Goal: Transaction & Acquisition: Purchase product/service

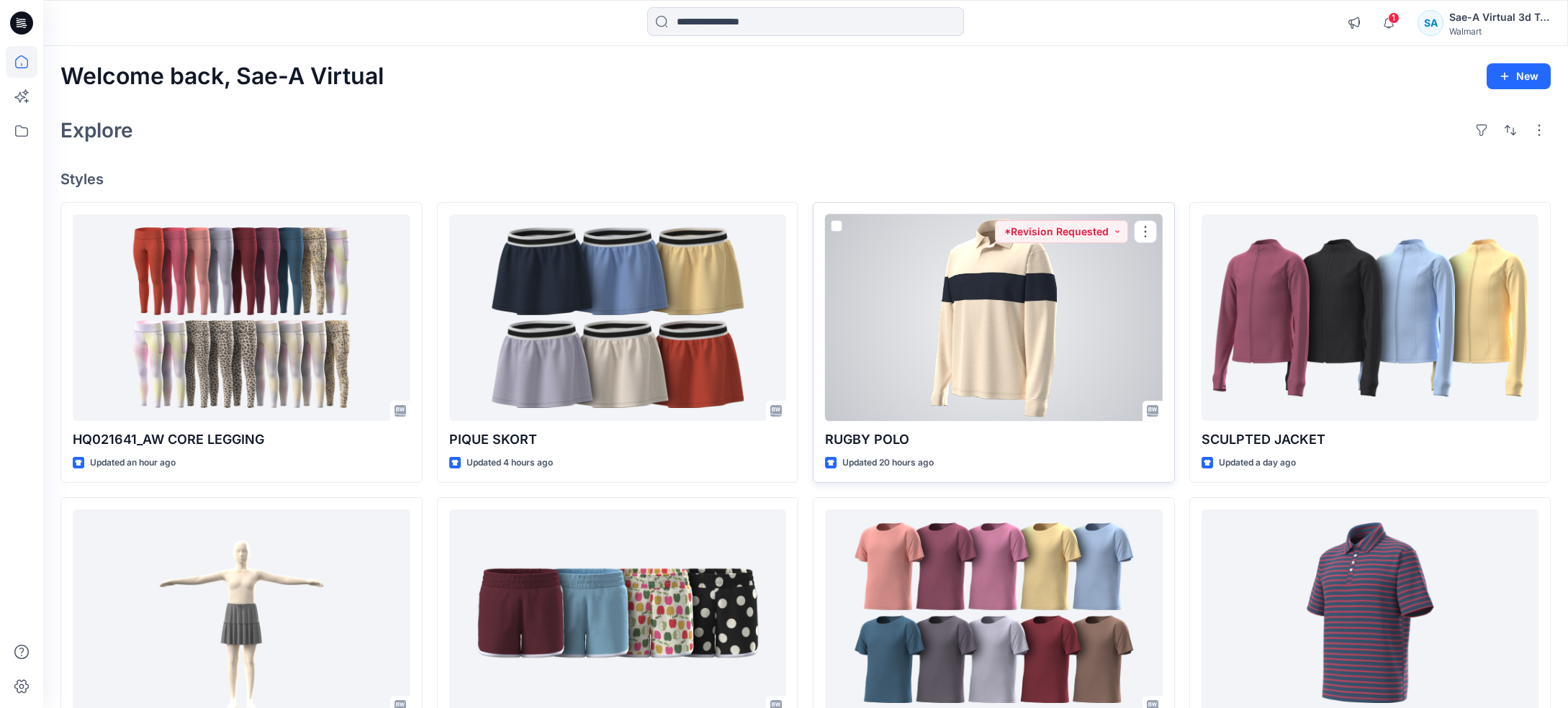
scroll to position [72, 0]
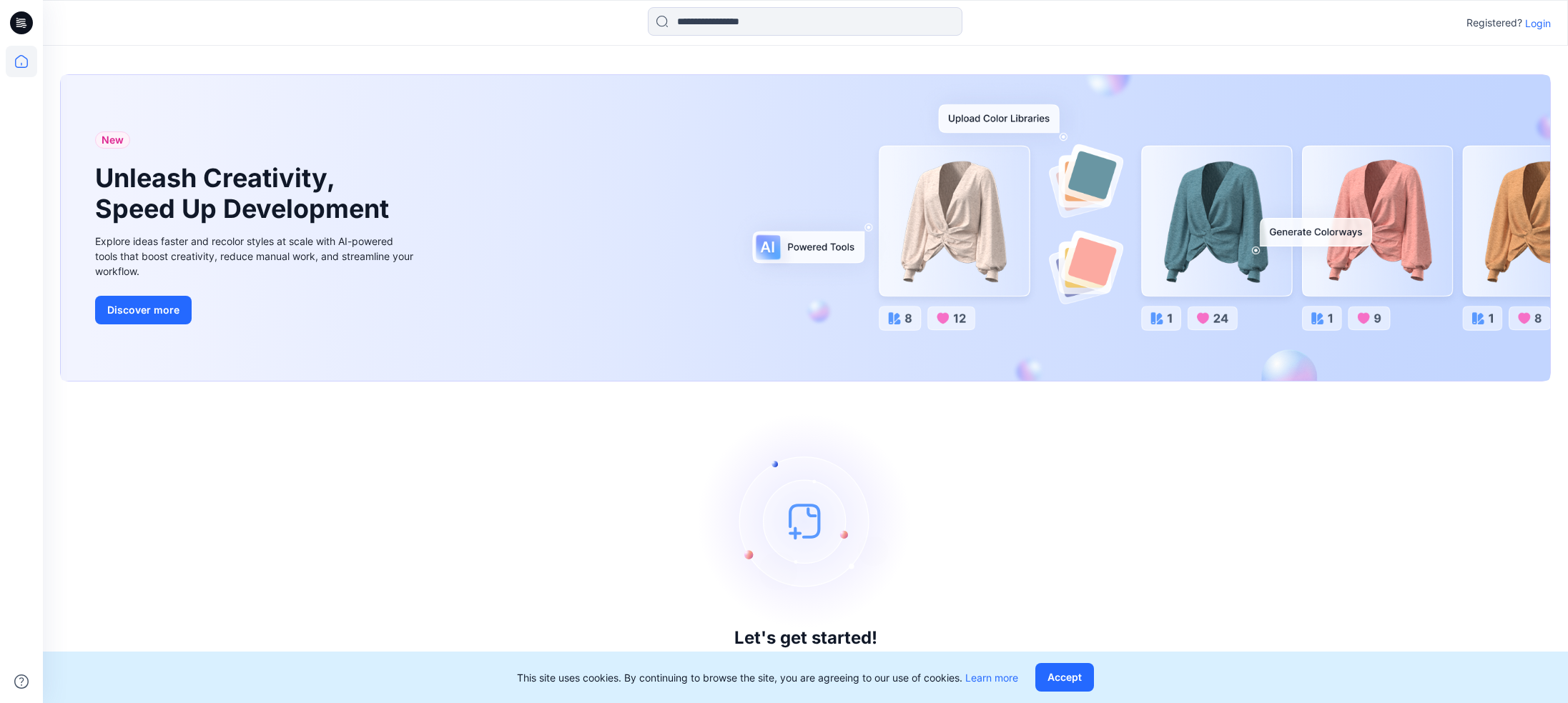
click at [1538, 23] on p "Login" at bounding box center [1537, 23] width 25 height 15
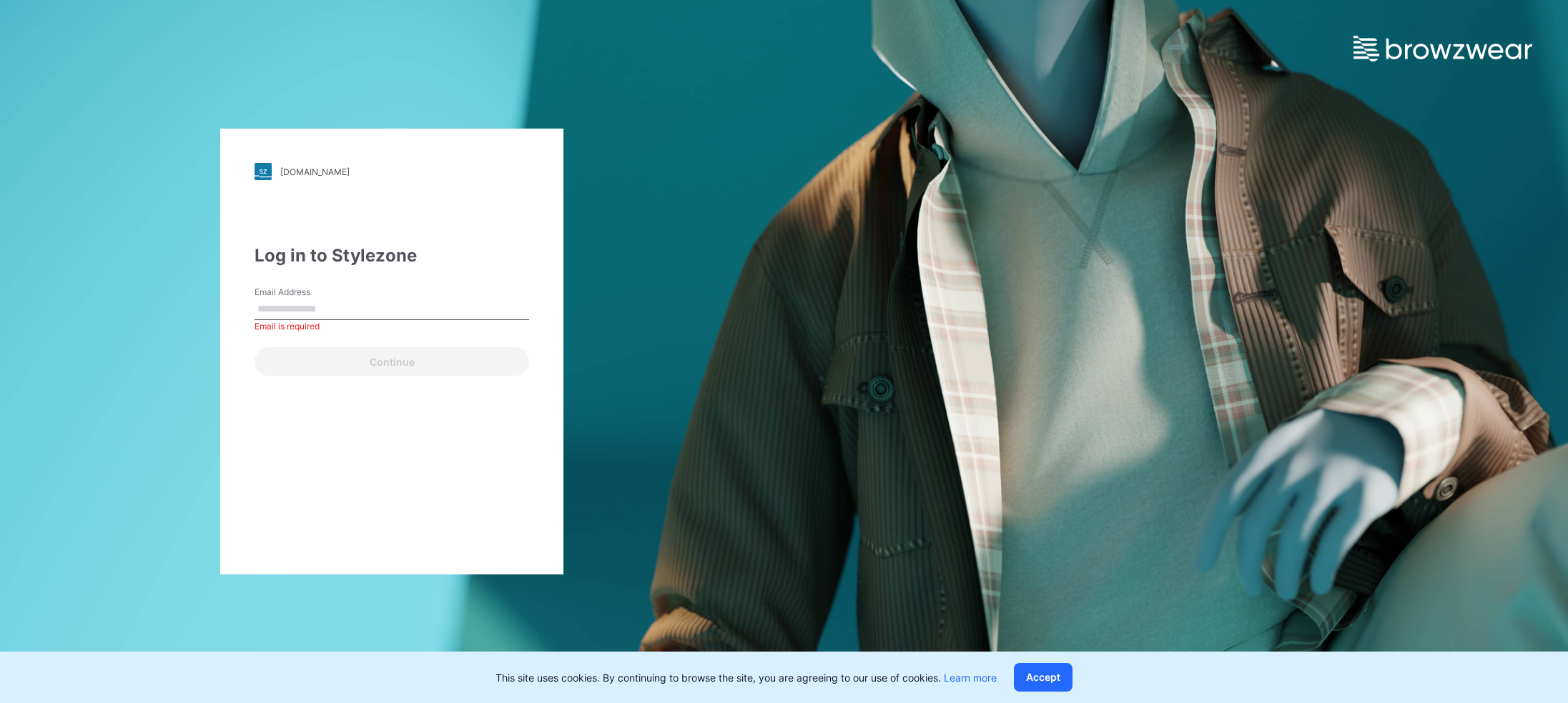
click at [402, 316] on input "Email Address" at bounding box center [391, 309] width 275 height 21
paste input "**********"
type input "**********"
click at [254, 348] on button "Continue" at bounding box center [391, 362] width 275 height 29
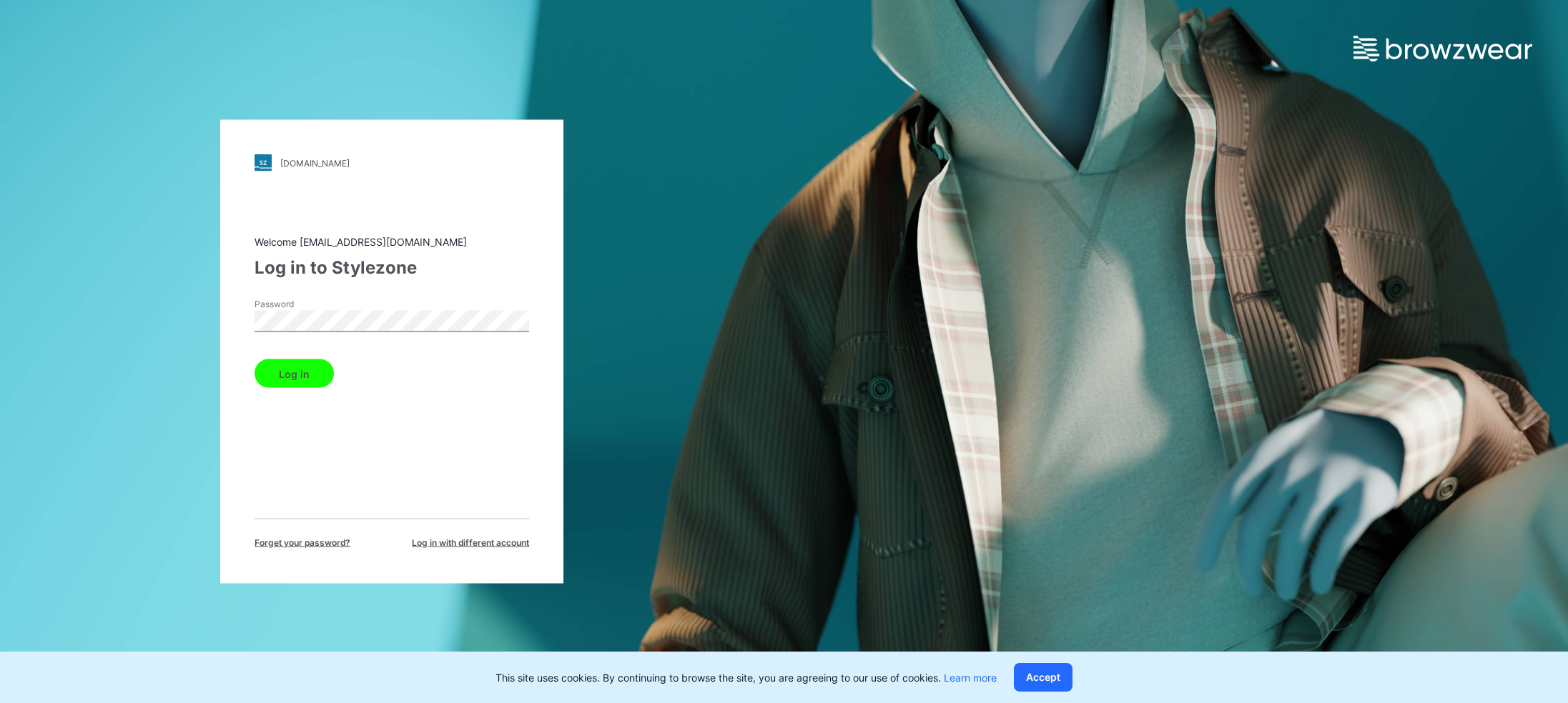
click at [254, 359] on button "Log in" at bounding box center [294, 373] width 79 height 29
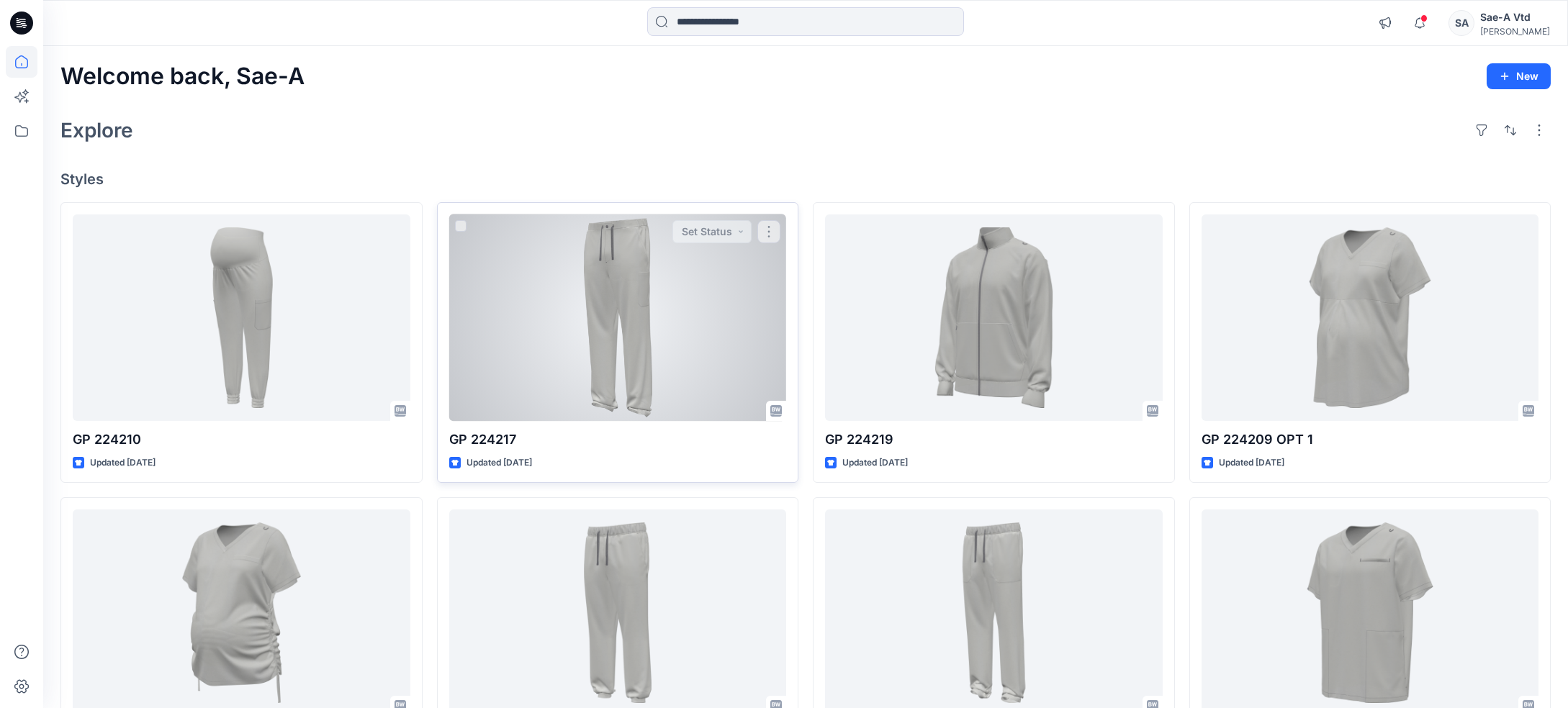
click at [614, 326] on div at bounding box center [618, 318] width 338 height 207
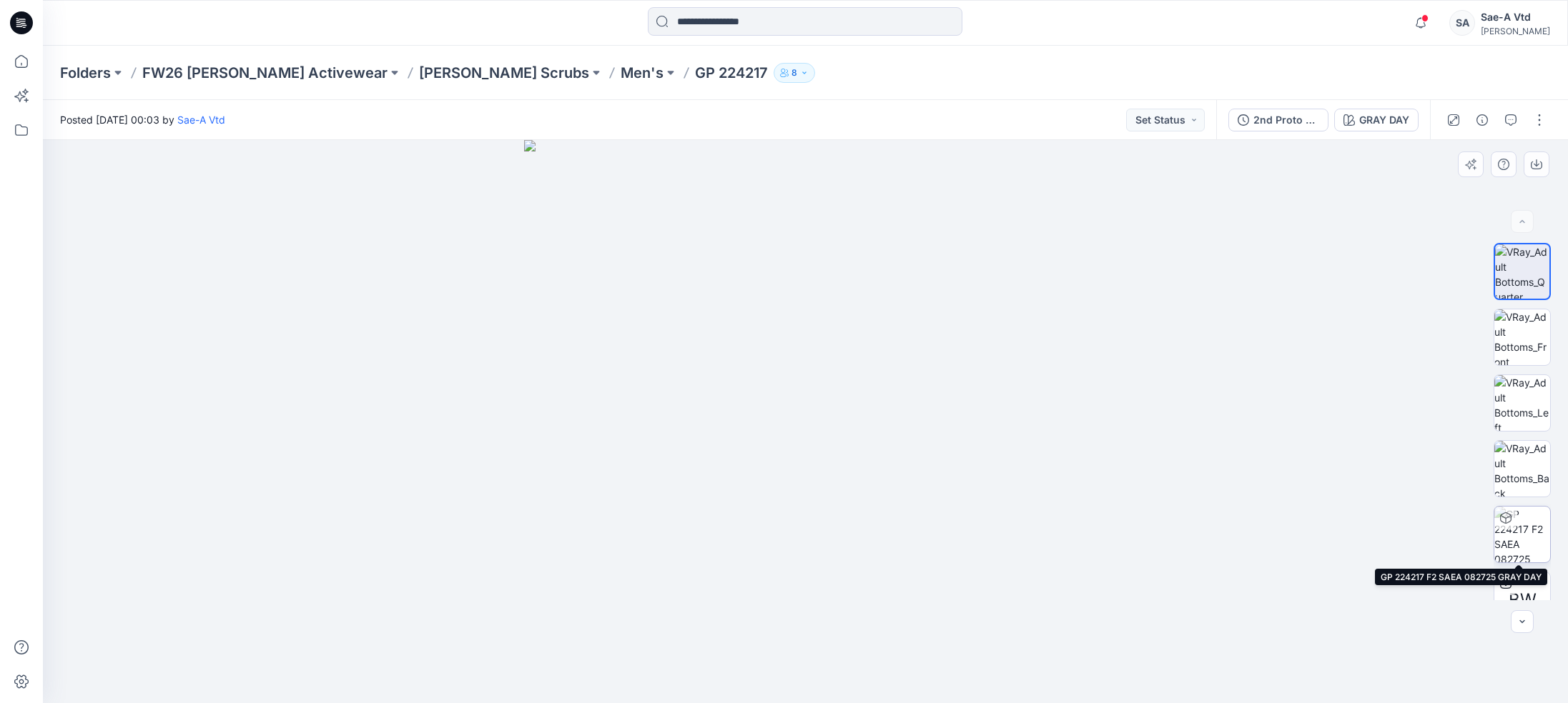
click at [1521, 530] on img at bounding box center [1522, 534] width 56 height 56
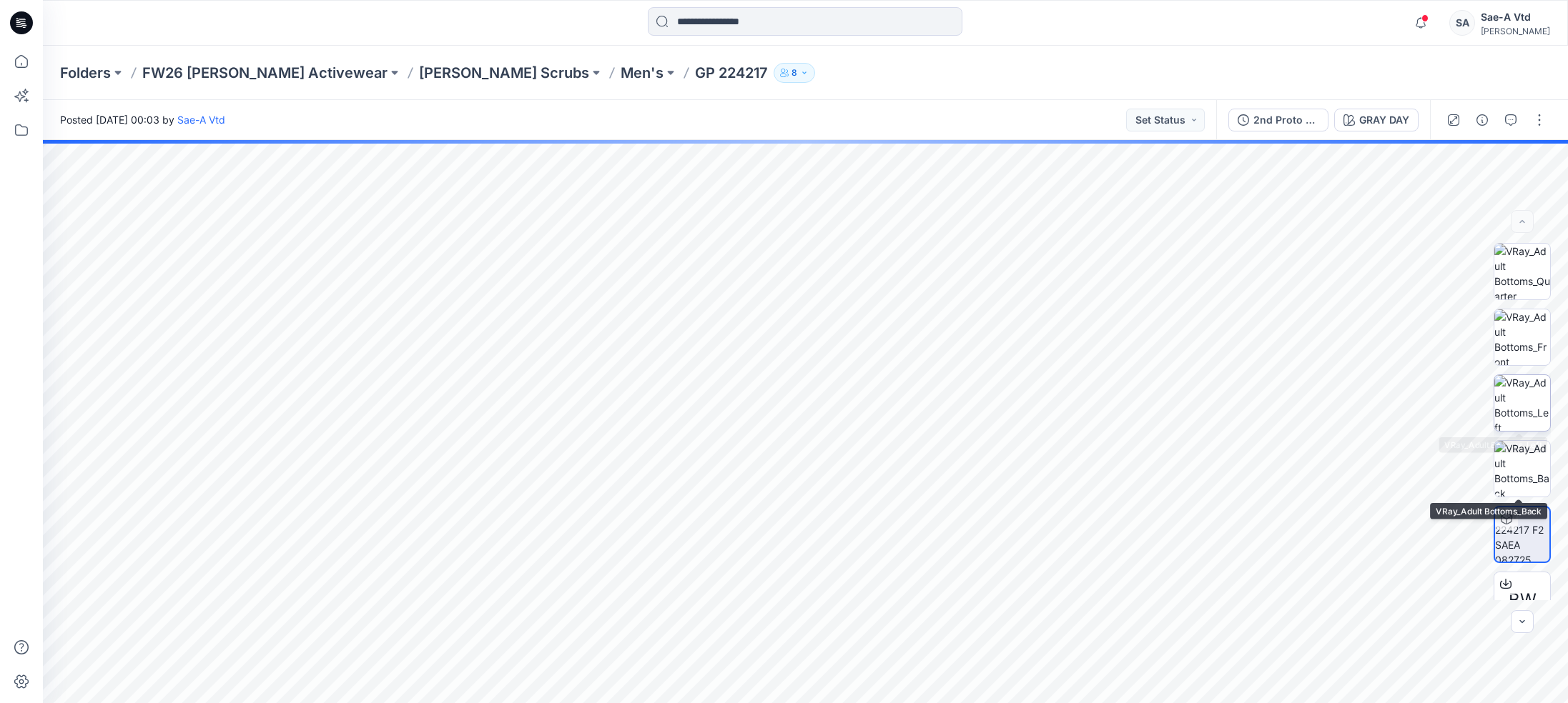
click at [1539, 396] on img at bounding box center [1522, 403] width 56 height 56
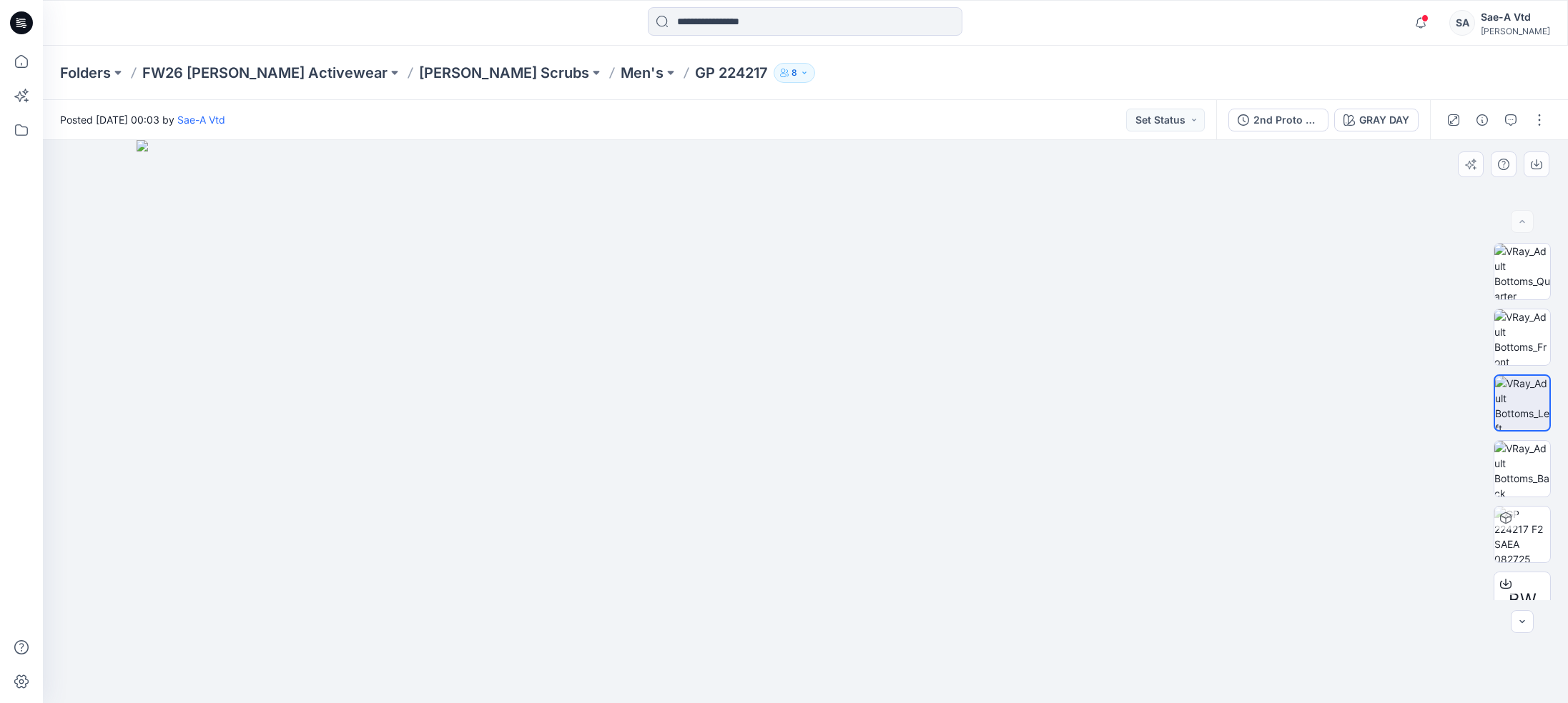
drag, startPoint x: 909, startPoint y: 474, endPoint x: 917, endPoint y: 654, distance: 180.2
click at [917, 654] on img at bounding box center [805, 421] width 1338 height 563
drag, startPoint x: 851, startPoint y: 530, endPoint x: 859, endPoint y: 507, distance: 24.4
click at [859, 507] on img at bounding box center [813, 410] width 2144 height 585
drag, startPoint x: 850, startPoint y: 512, endPoint x: 847, endPoint y: 413, distance: 99.0
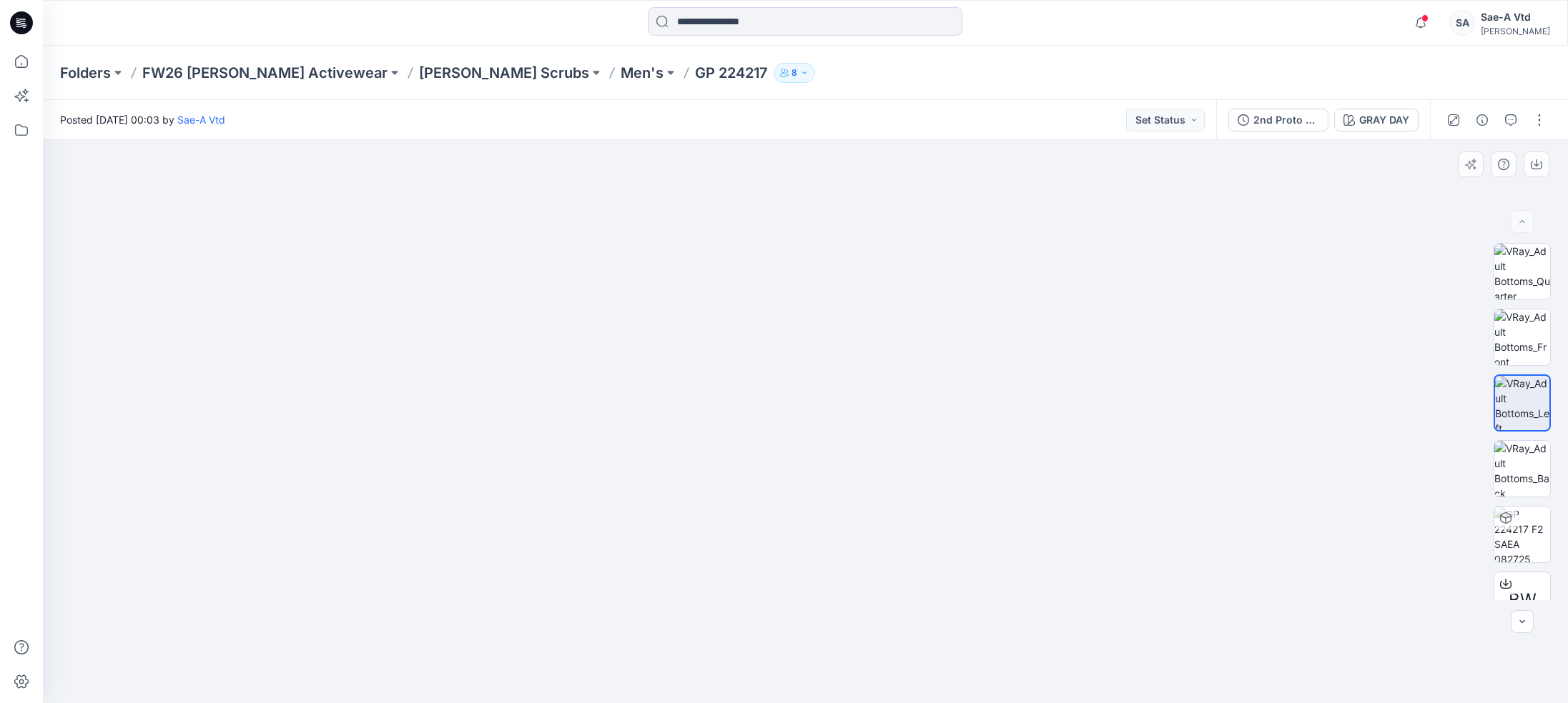
click at [847, 413] on img at bounding box center [805, 405] width 595 height 595
drag, startPoint x: 987, startPoint y: 349, endPoint x: 964, endPoint y: 489, distance: 141.9
click at [964, 489] on img at bounding box center [805, 276] width 853 height 853
drag, startPoint x: 781, startPoint y: 282, endPoint x: 770, endPoint y: 427, distance: 145.4
click at [770, 427] on img at bounding box center [805, 244] width 1499 height 918
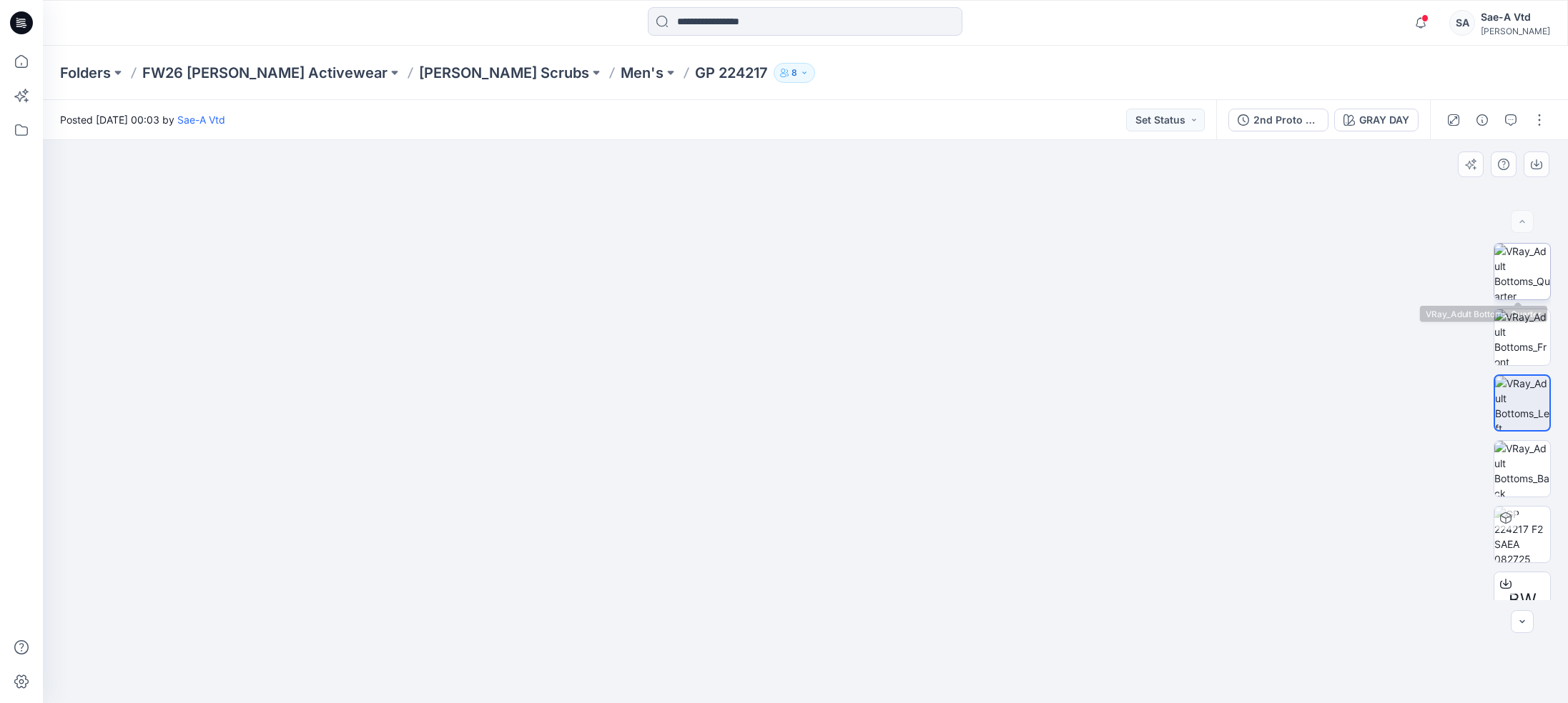
click at [1511, 273] on img at bounding box center [1522, 271] width 56 height 56
drag, startPoint x: 833, startPoint y: 303, endPoint x: 826, endPoint y: 416, distance: 113.2
click at [826, 416] on img at bounding box center [806, 381] width 951 height 644
click at [1534, 333] on img at bounding box center [1522, 337] width 56 height 56
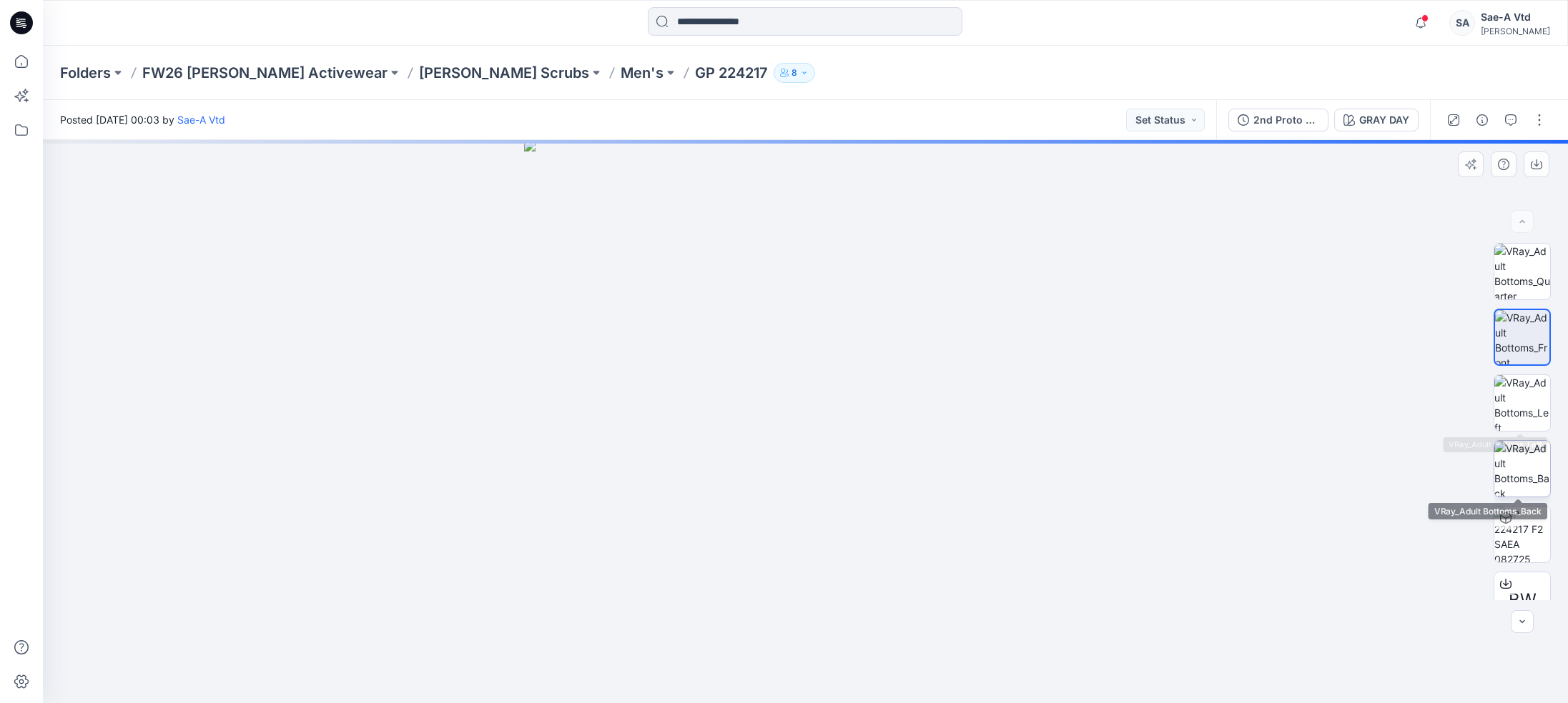
click at [1506, 459] on img at bounding box center [1522, 469] width 56 height 56
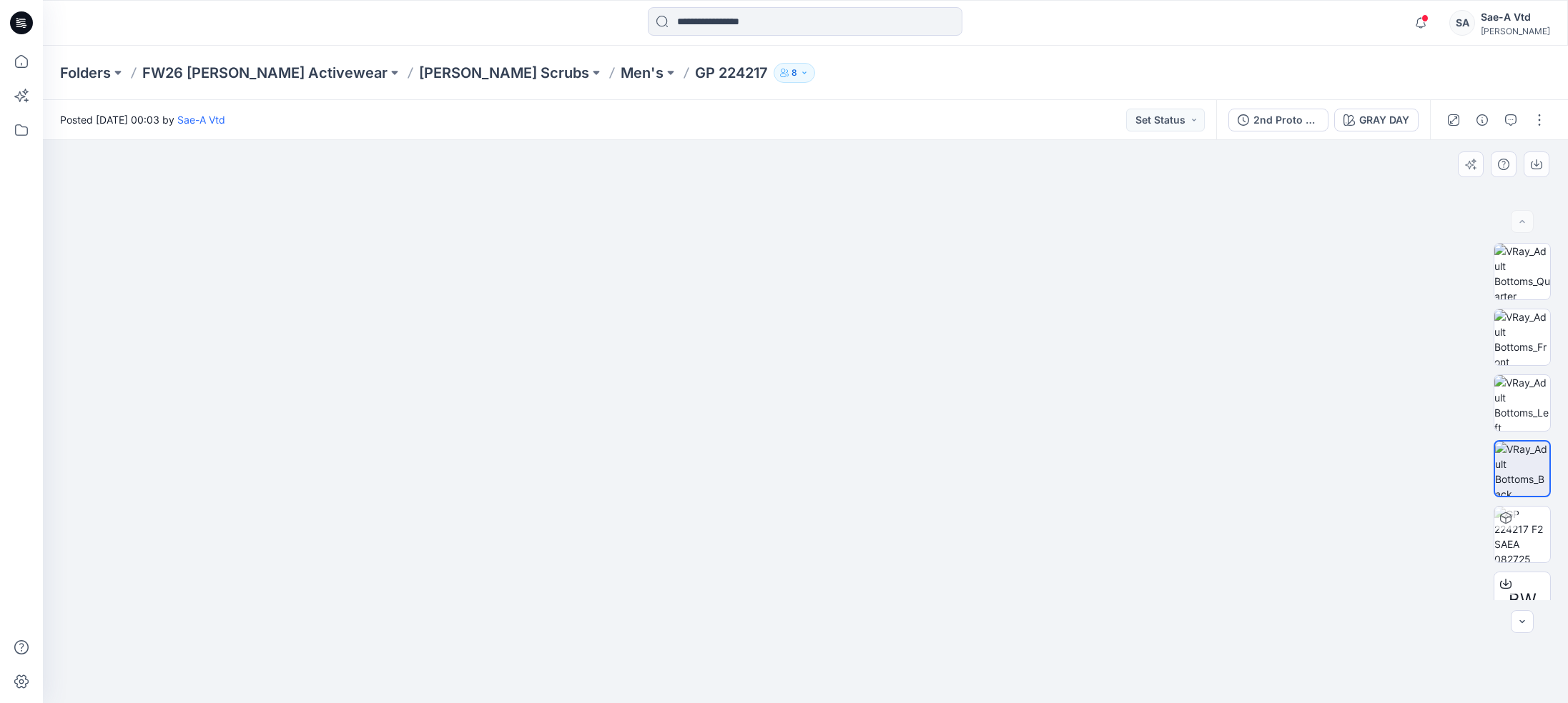
drag, startPoint x: 830, startPoint y: 250, endPoint x: 851, endPoint y: 518, distance: 268.8
click at [851, 518] on img at bounding box center [805, 394] width 1209 height 617
drag, startPoint x: 851, startPoint y: 699, endPoint x: 844, endPoint y: 284, distance: 415.1
click at [844, 284] on img at bounding box center [805, 382] width 1499 height 643
drag, startPoint x: 809, startPoint y: 297, endPoint x: 796, endPoint y: 228, distance: 70.2
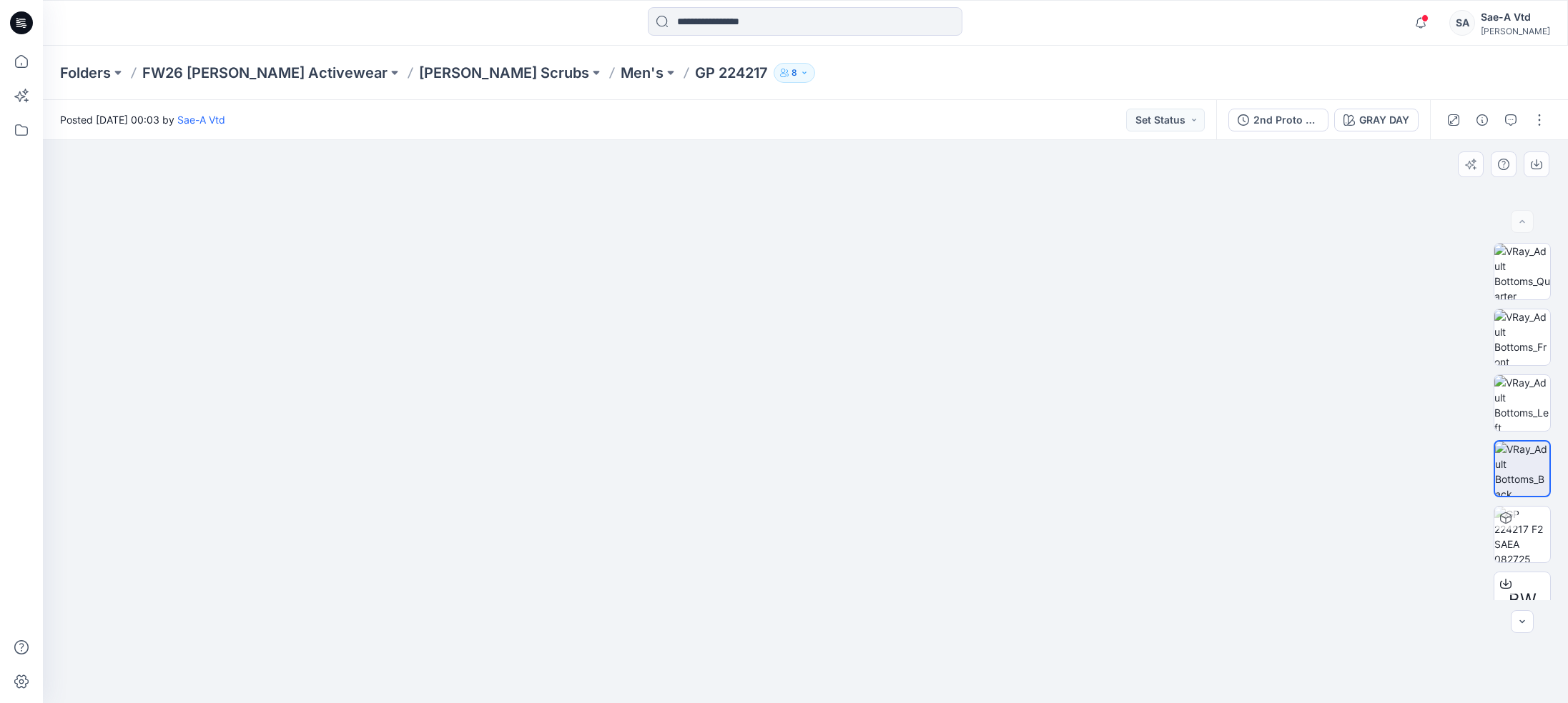
click at [796, 166] on img at bounding box center [805, 31] width 1499 height 1344
drag, startPoint x: 805, startPoint y: 568, endPoint x: 820, endPoint y: 412, distance: 156.7
click at [17, 72] on icon at bounding box center [21, 62] width 31 height 31
